Goal: Information Seeking & Learning: Check status

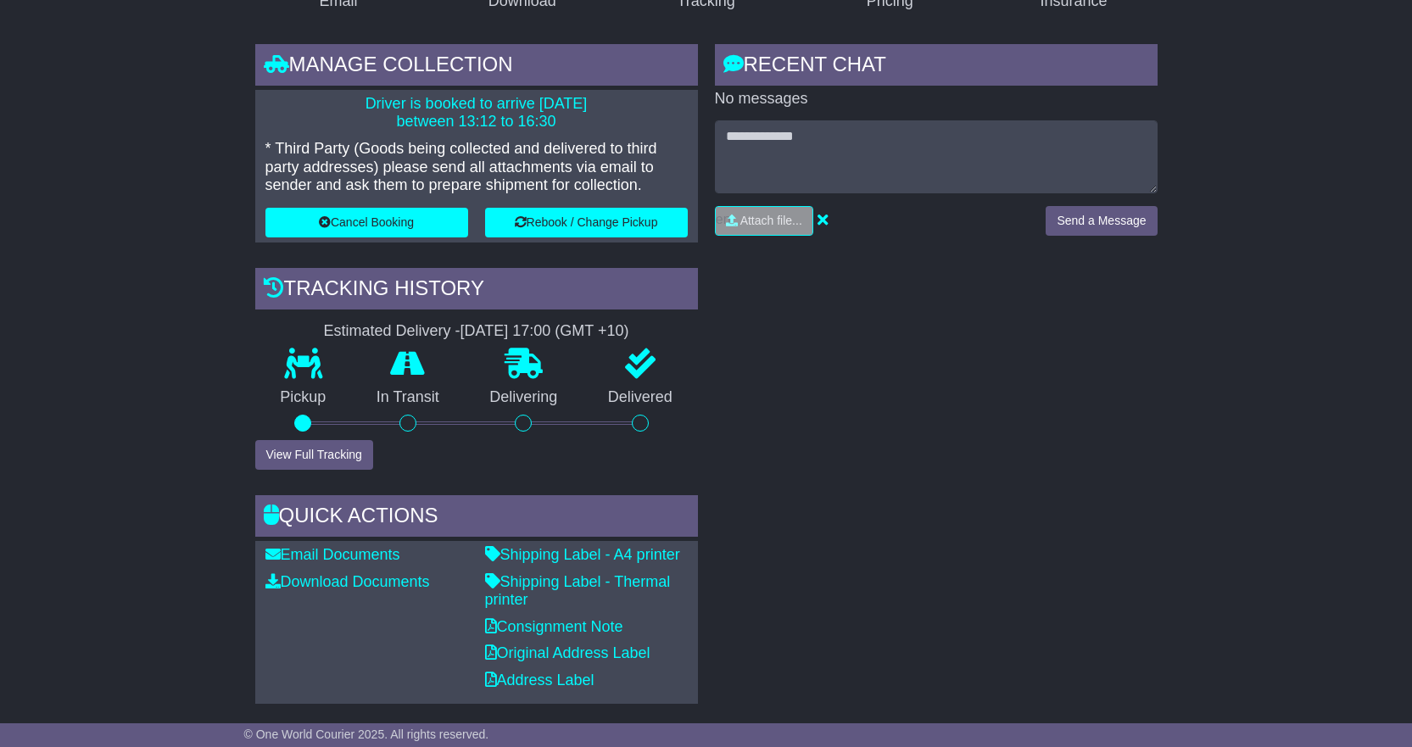
click at [292, 454] on button "View Full Tracking" at bounding box center [314, 455] width 118 height 30
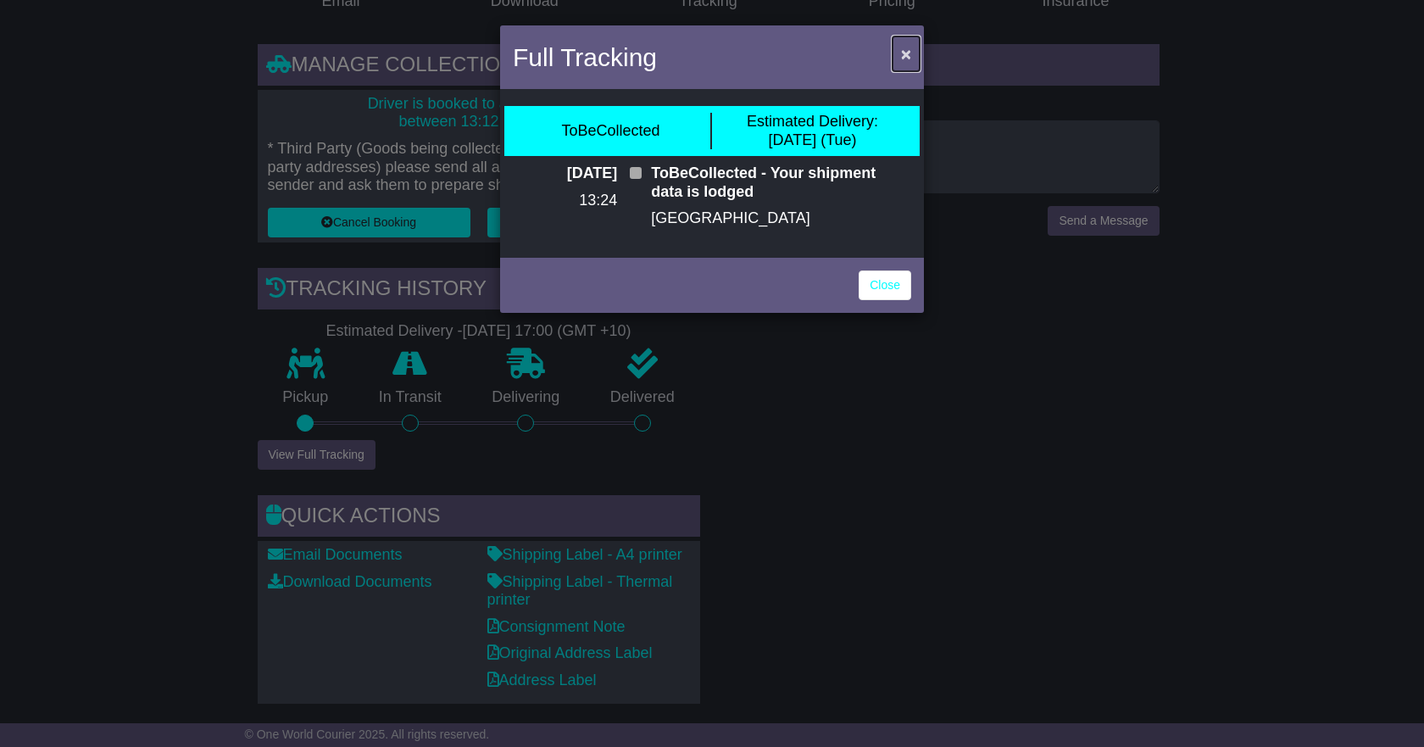
click at [910, 52] on span "×" at bounding box center [906, 53] width 10 height 19
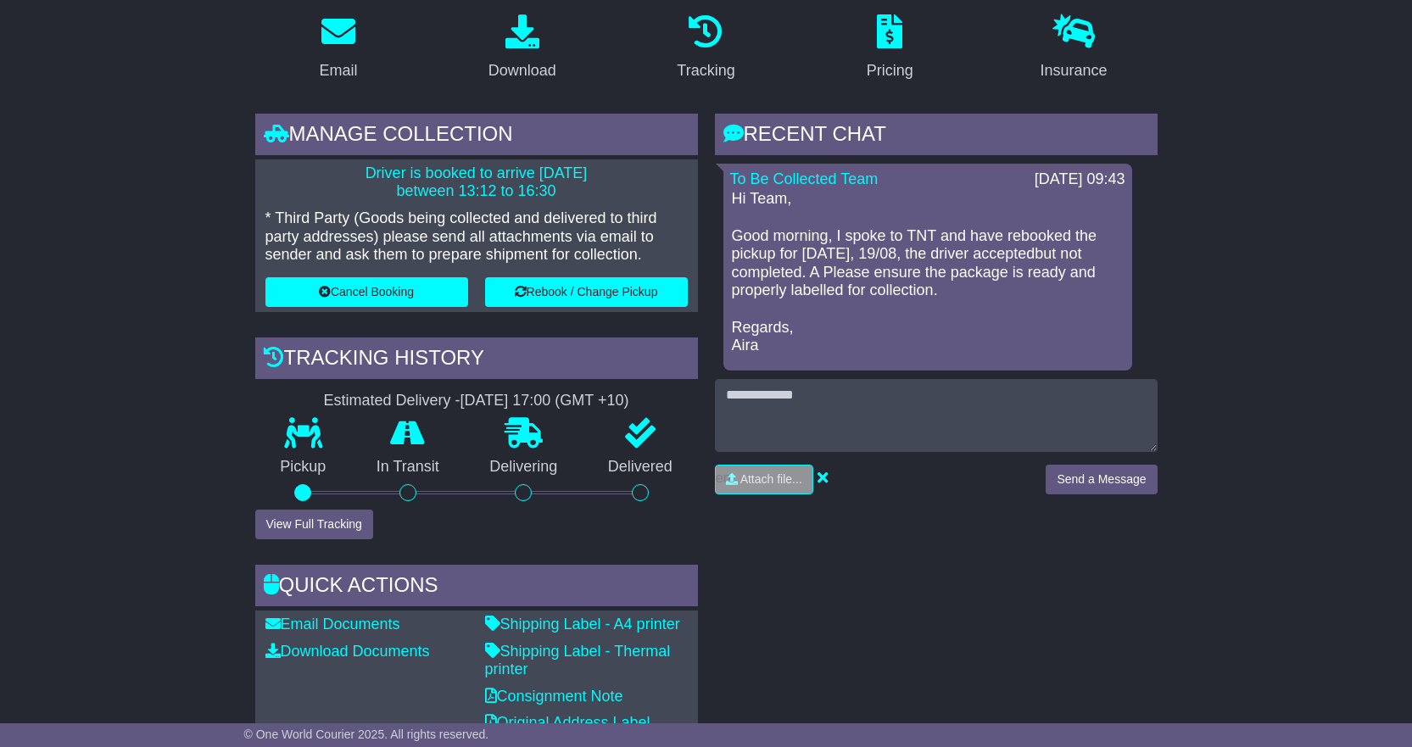
scroll to position [339, 0]
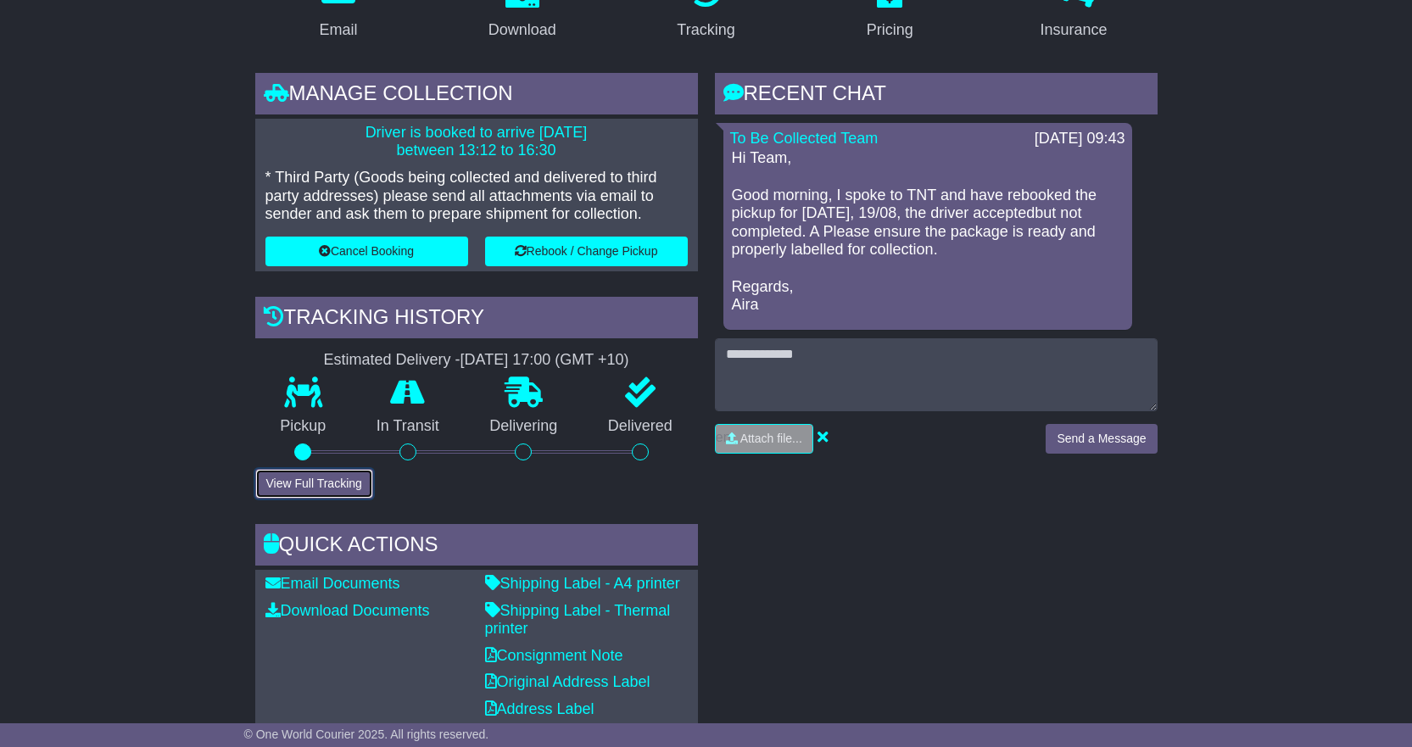
click at [289, 487] on button "View Full Tracking" at bounding box center [314, 484] width 118 height 30
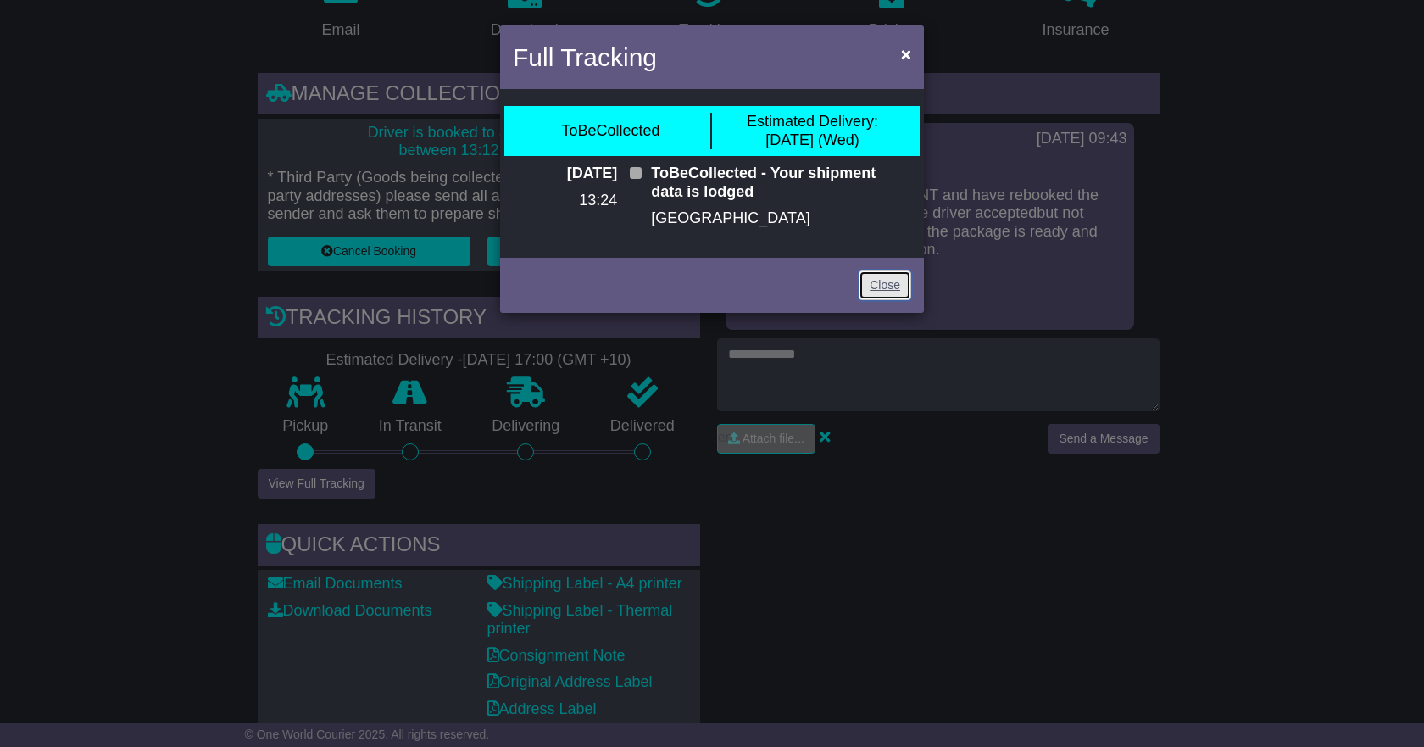
click at [888, 286] on link "Close" at bounding box center [885, 285] width 53 height 30
